Goal: Navigation & Orientation: Find specific page/section

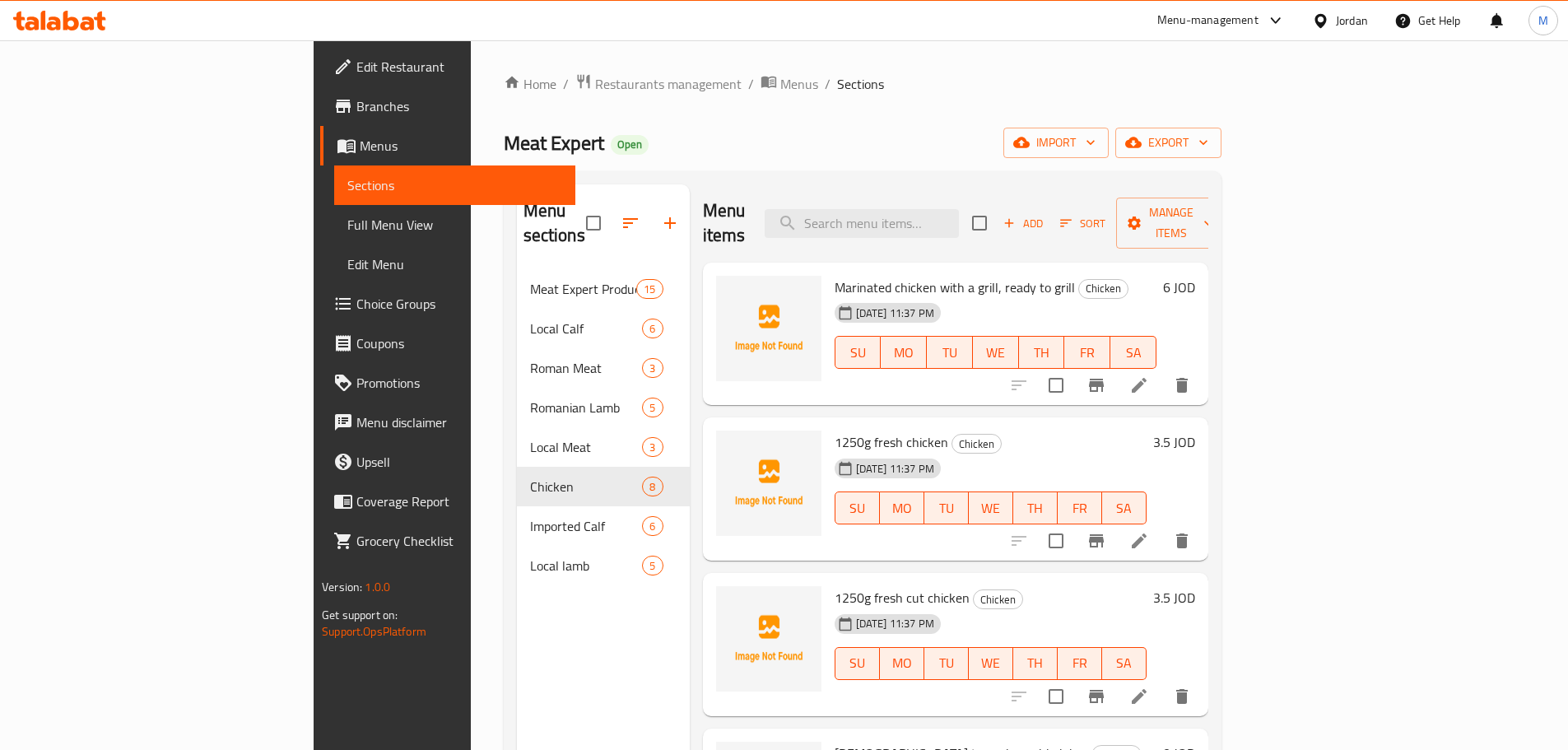
click at [856, 117] on div "Home / Restaurants management / Menus / Sections Meat Expert Open import export…" at bounding box center [862, 510] width 717 height 874
click at [357, 59] on span "Edit Restaurant" at bounding box center [460, 67] width 206 height 20
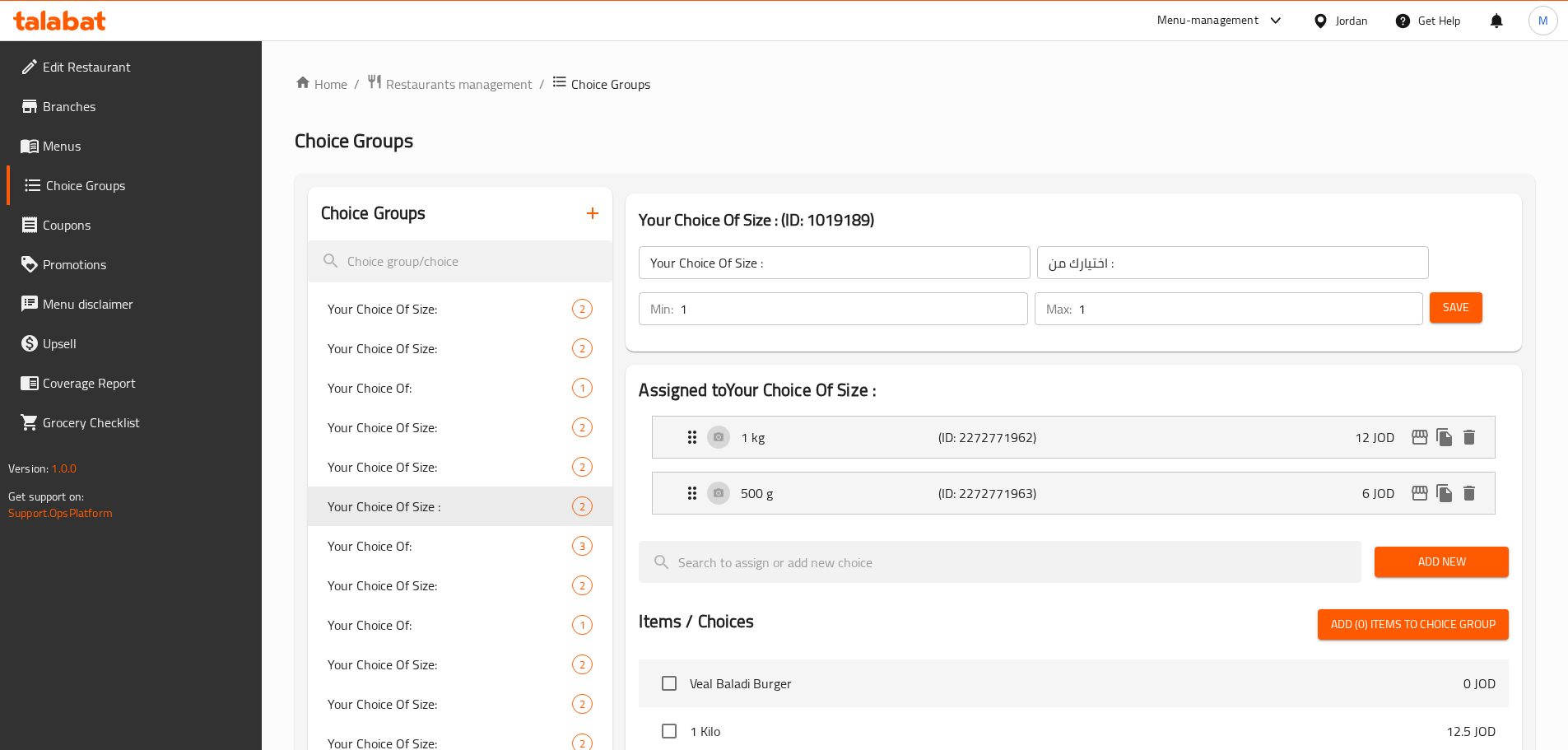
click at [1363, 23] on div "Jordan" at bounding box center [1352, 21] width 32 height 18
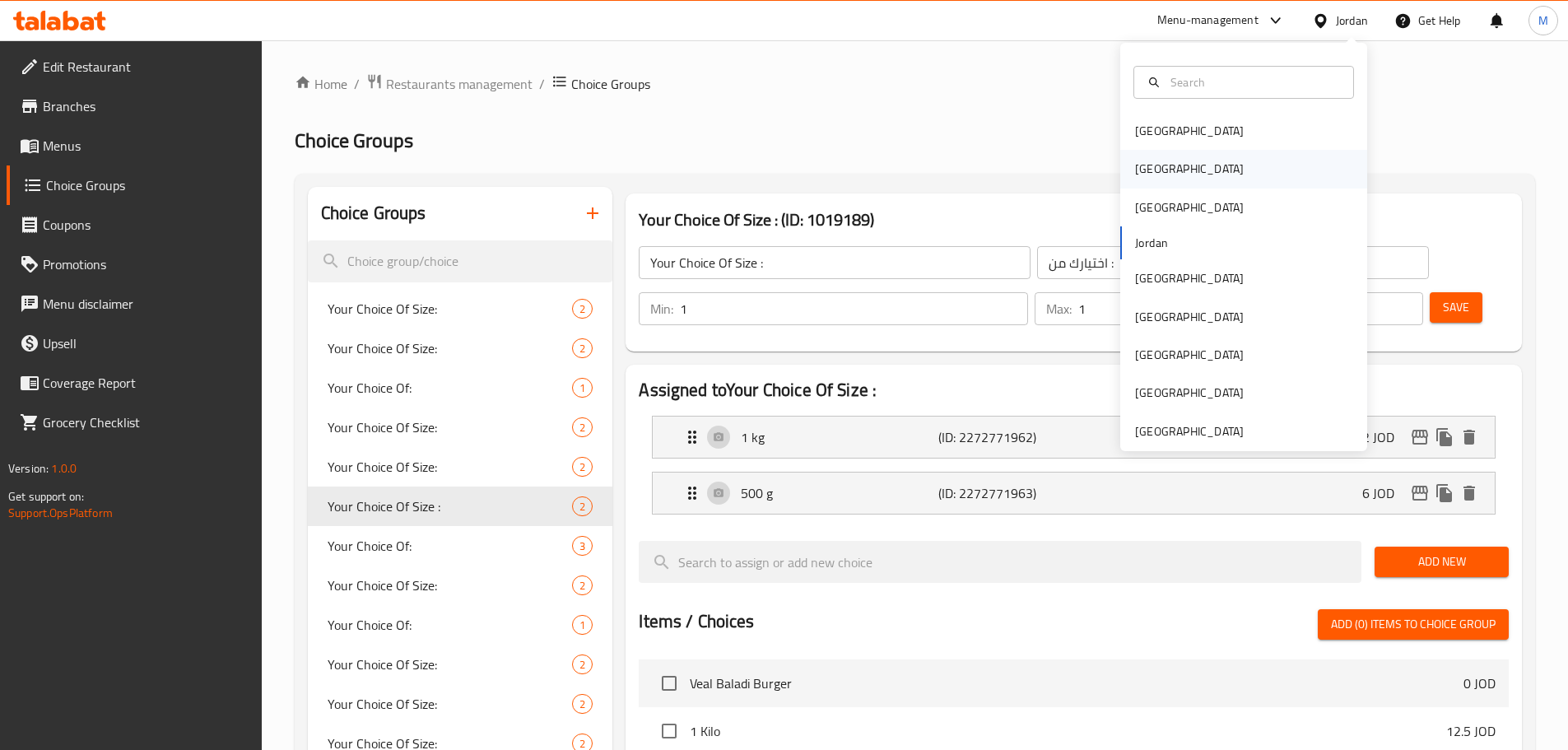
click at [1156, 178] on div "Egypt" at bounding box center [1189, 169] width 135 height 38
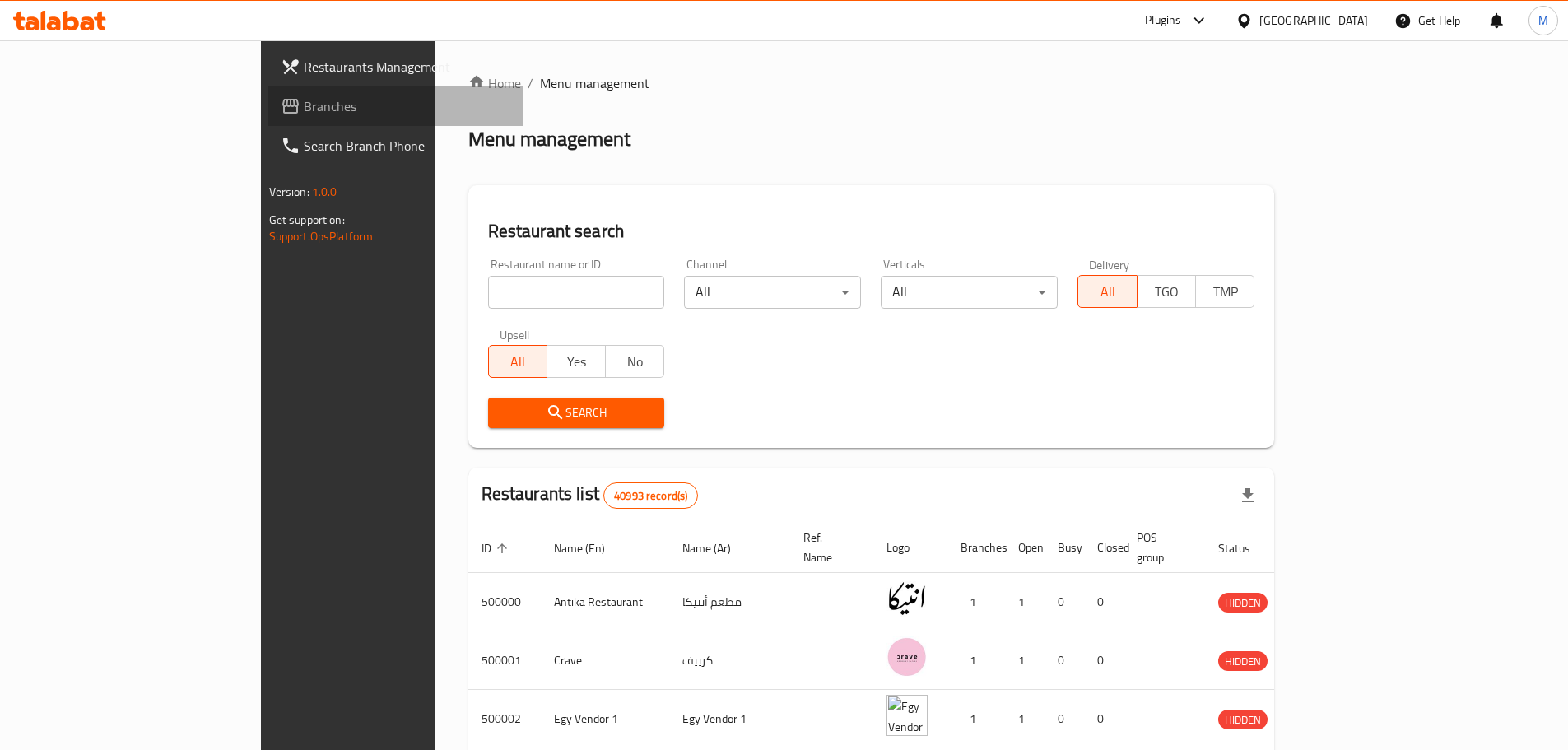
click at [303, 100] on span "Branches" at bounding box center [407, 106] width 206 height 20
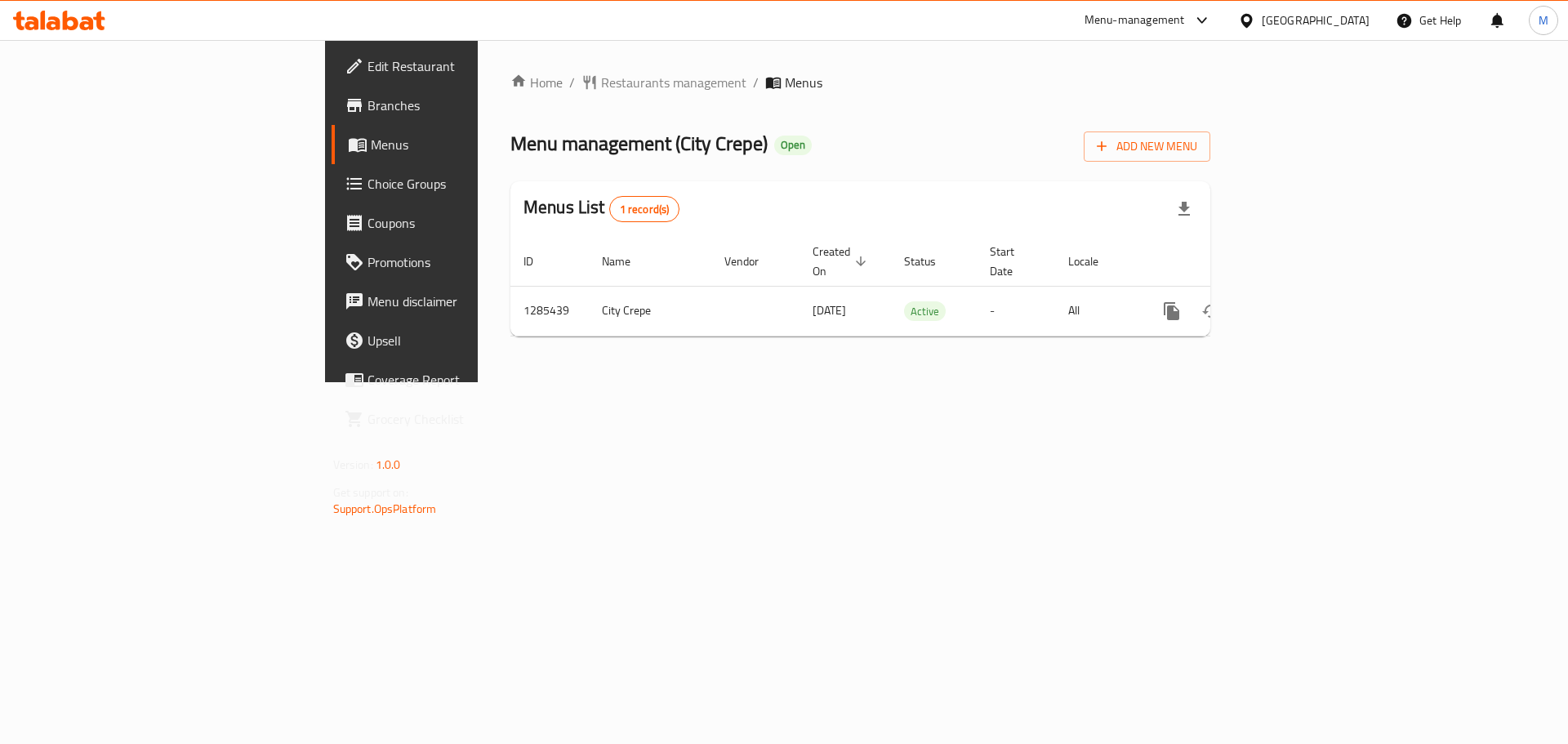
click at [332, 116] on link "Branches" at bounding box center [459, 106] width 256 height 40
